Goal: Transaction & Acquisition: Download file/media

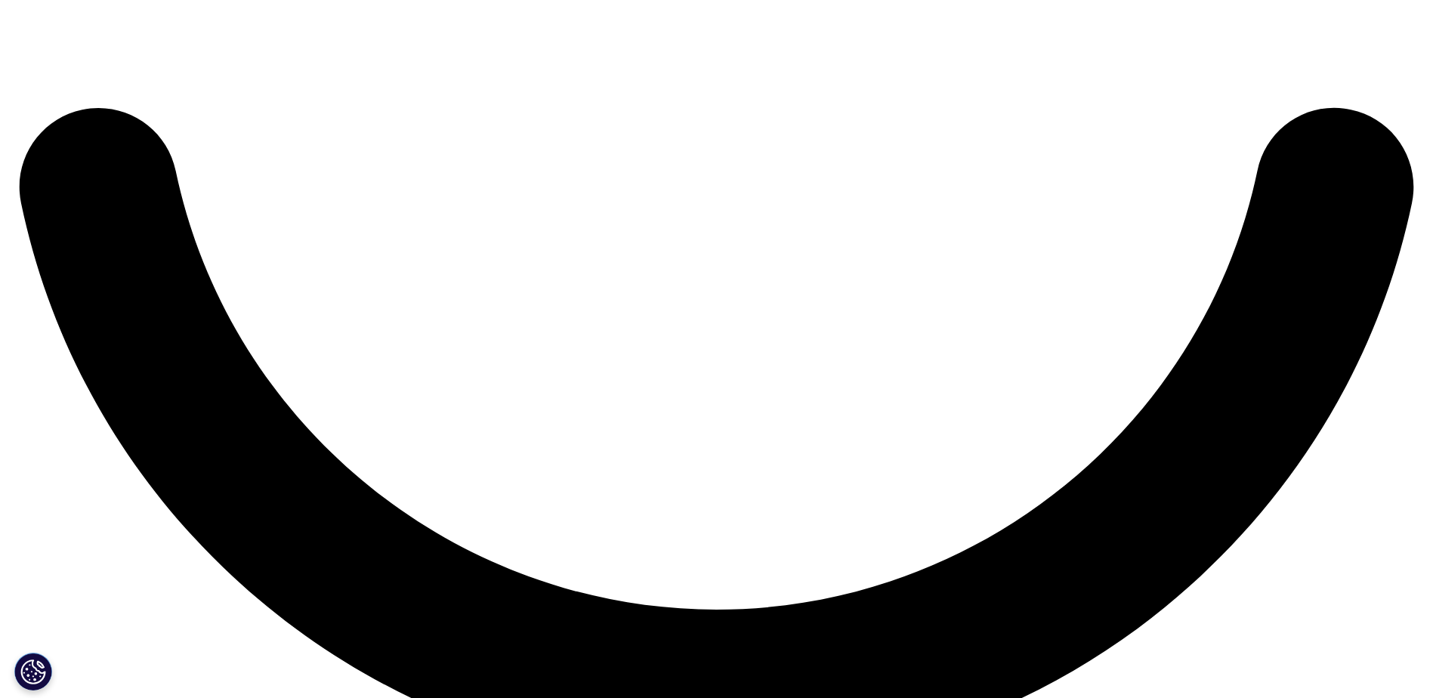
scroll to position [3551, 0]
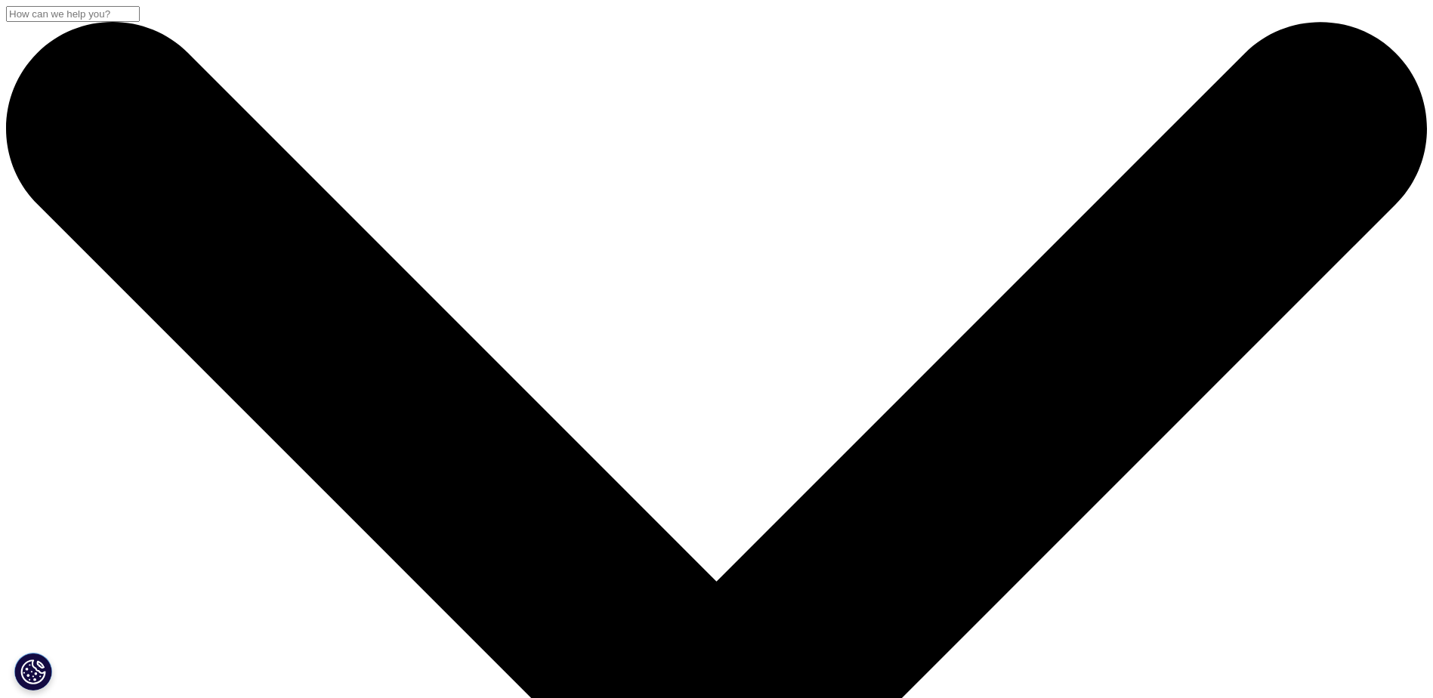
scroll to position [224, 891]
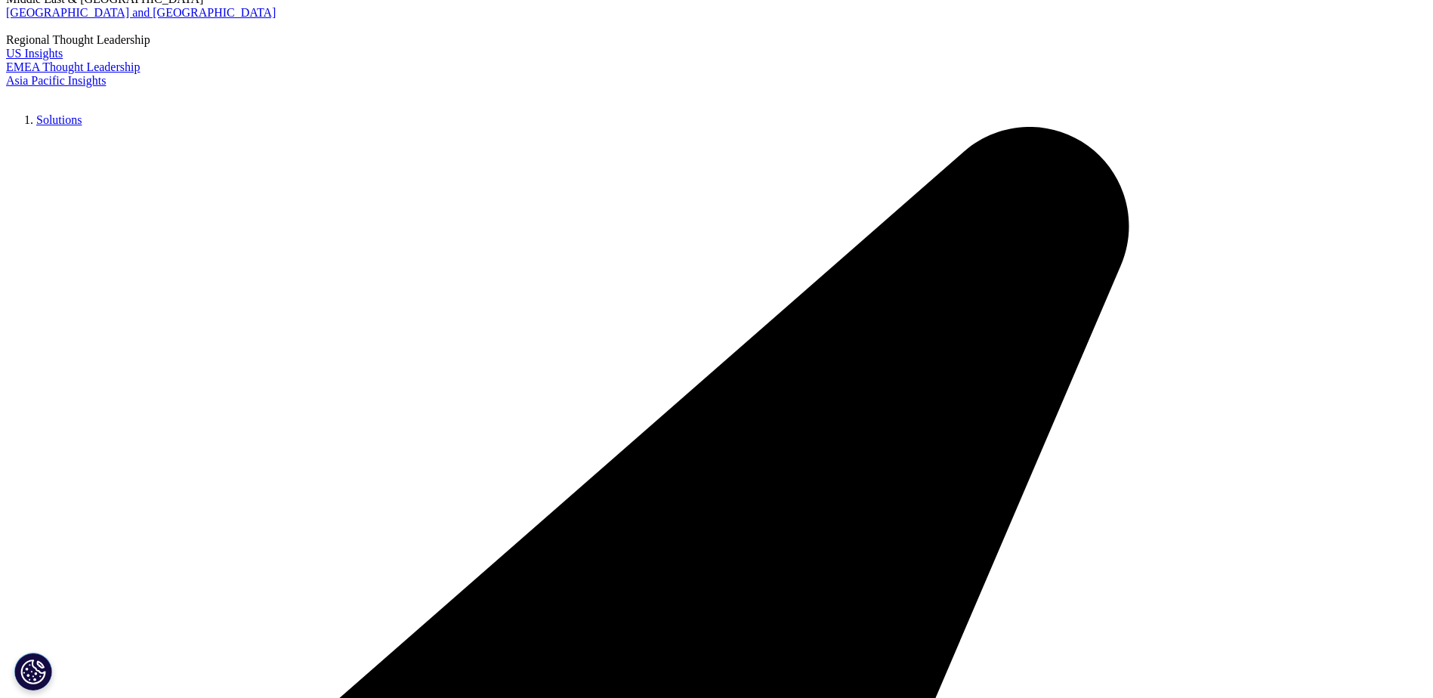
scroll to position [453, 0]
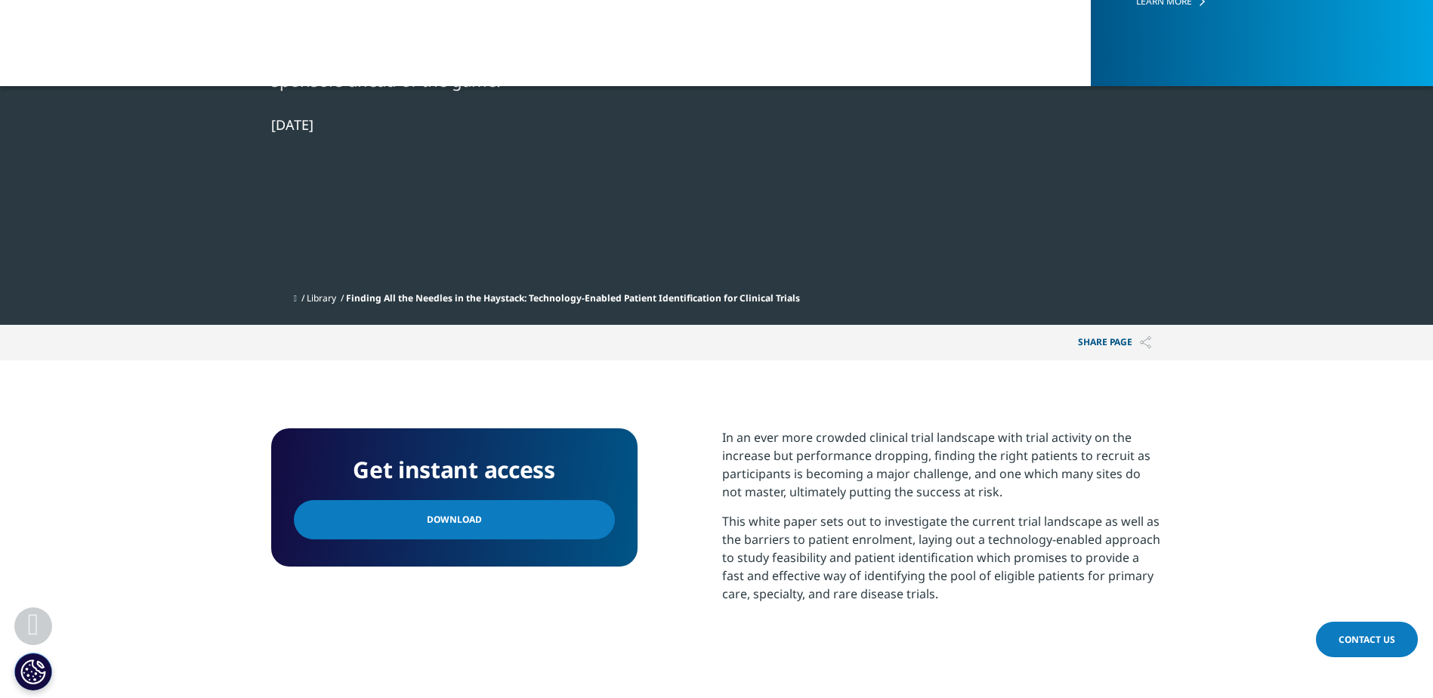
click at [498, 508] on link "Download" at bounding box center [454, 519] width 321 height 39
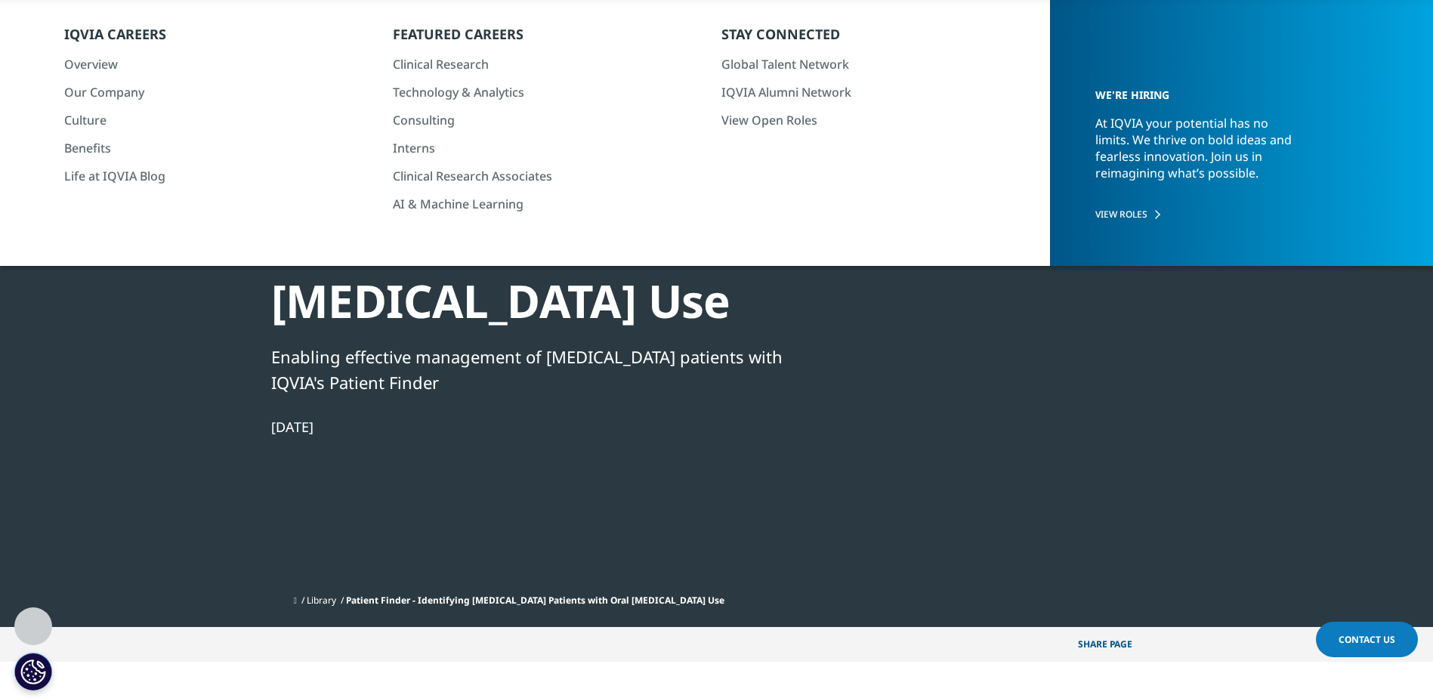
scroll to position [378, 0]
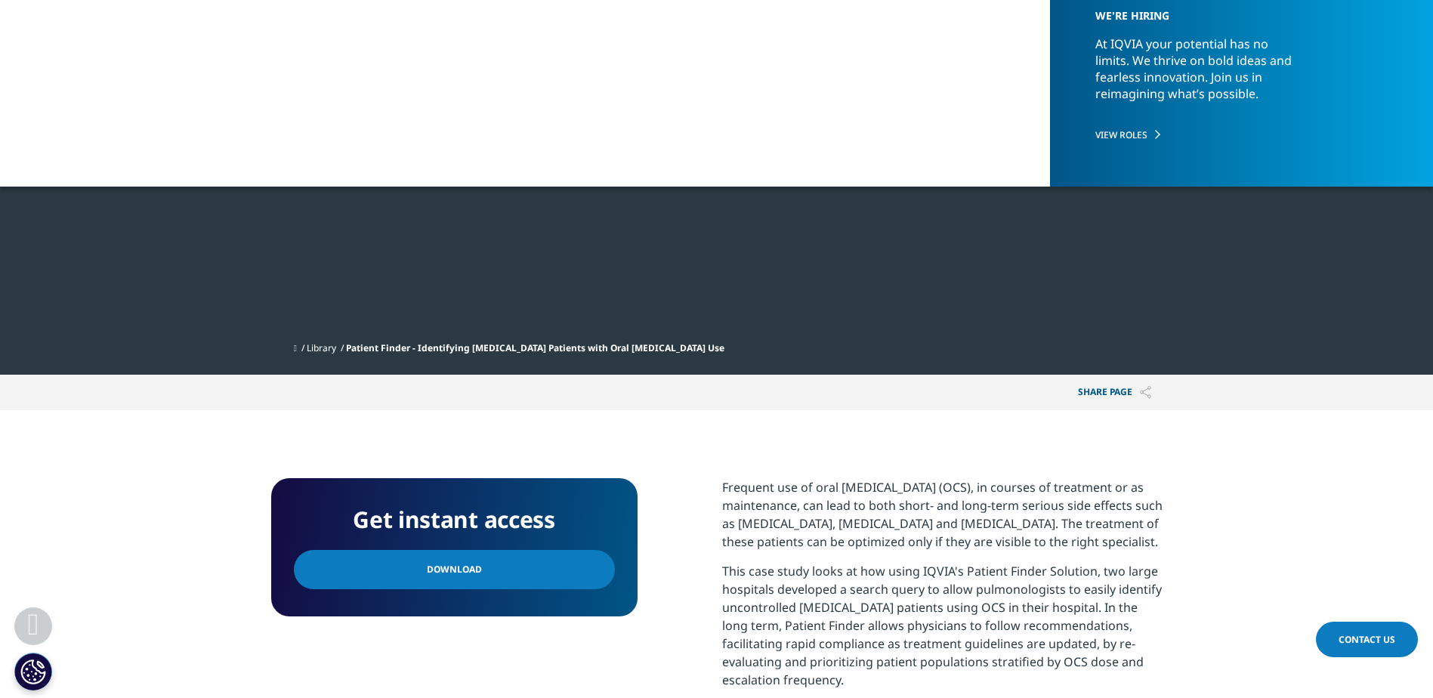
click at [397, 550] on link "Download" at bounding box center [454, 569] width 321 height 39
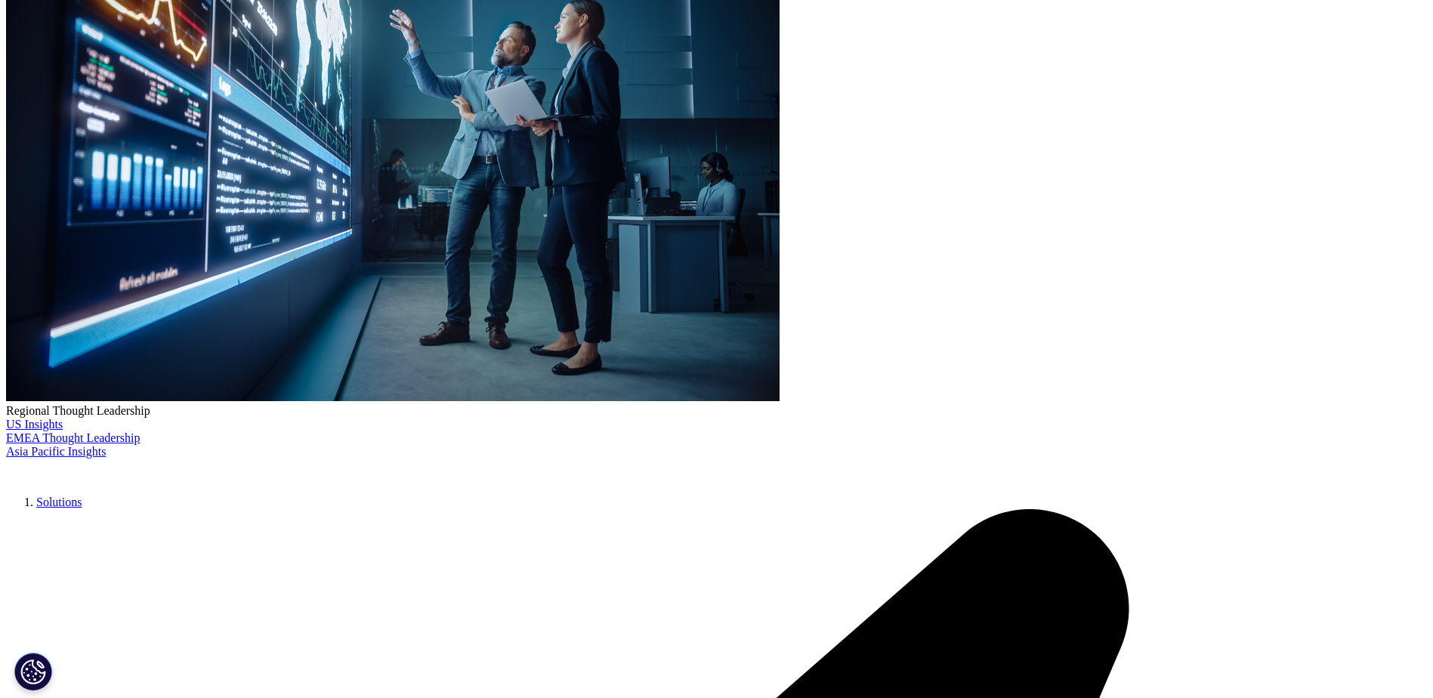
scroll to position [453, 0]
